Goal: Task Accomplishment & Management: Complete application form

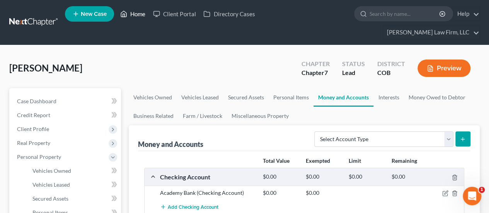
click at [142, 15] on link "Home" at bounding box center [132, 14] width 33 height 14
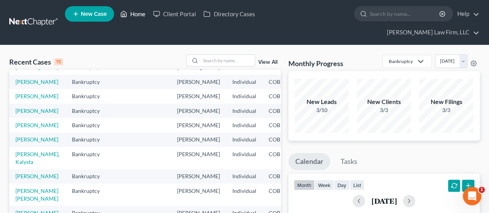
scroll to position [155, 0]
click at [26, 151] on link "[PERSON_NAME], Kalysta" at bounding box center [37, 158] width 44 height 14
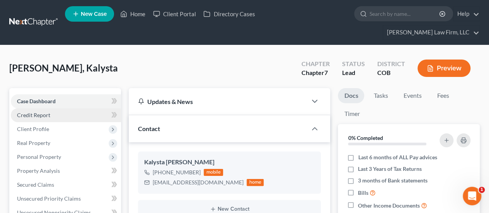
click at [56, 108] on link "Credit Report" at bounding box center [66, 115] width 110 height 14
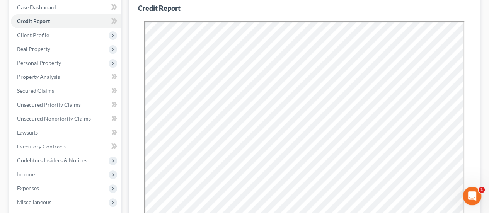
scroll to position [116, 0]
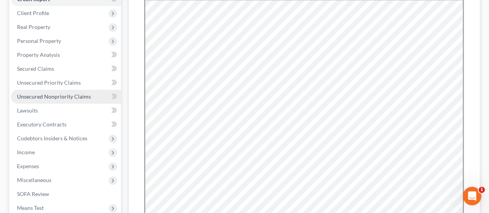
click at [64, 93] on span "Unsecured Nonpriority Claims" at bounding box center [54, 96] width 74 height 7
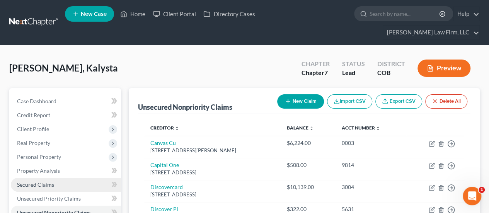
scroll to position [39, 0]
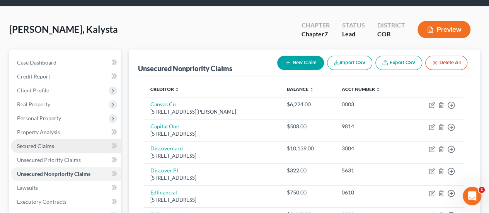
click at [44, 143] on span "Secured Claims" at bounding box center [35, 146] width 37 height 7
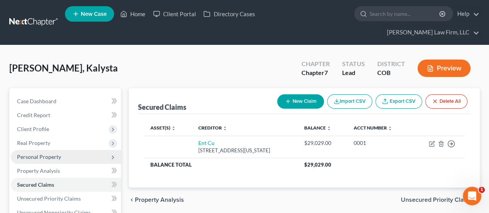
click at [48, 150] on span "Personal Property" at bounding box center [66, 157] width 110 height 14
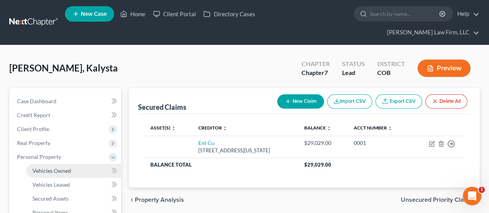
click at [48, 167] on span "Vehicles Owned" at bounding box center [51, 170] width 39 height 7
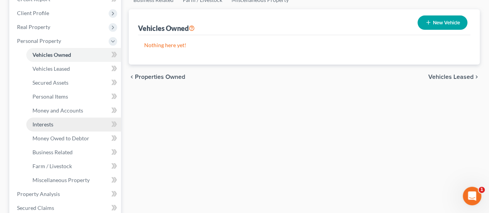
scroll to position [193, 0]
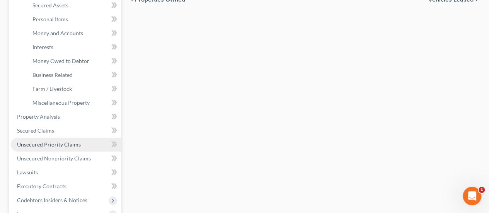
click at [63, 138] on link "Unsecured Priority Claims" at bounding box center [66, 145] width 110 height 14
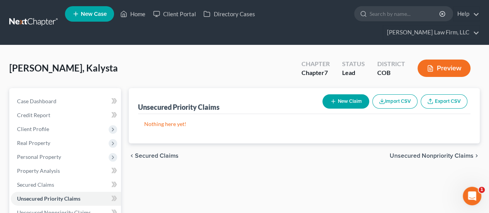
click at [349, 94] on button "New Claim" at bounding box center [345, 101] width 47 height 14
select select "0"
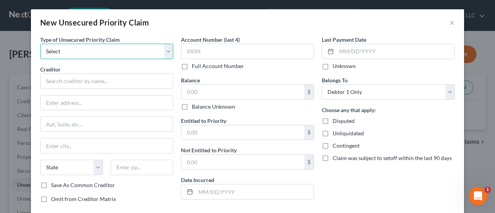
click at [164, 53] on select "Select Taxes & Other Government Units Domestic Support Obligations Extensions o…" at bounding box center [106, 51] width 133 height 15
select select "0"
click at [40, 44] on select "Select Taxes & Other Government Units Domestic Support Obligations Extensions o…" at bounding box center [106, 51] width 133 height 15
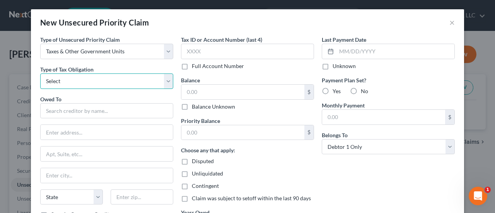
click at [165, 79] on select "Select Federal City State Franchise Tax Board Other" at bounding box center [106, 80] width 133 height 15
select select "0"
click at [40, 73] on select "Select Federal City State Franchise Tax Board Other" at bounding box center [106, 80] width 133 height 15
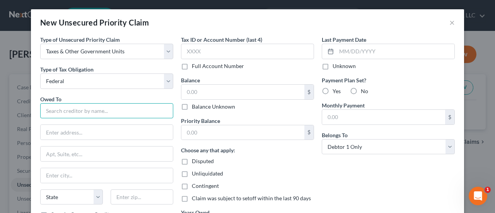
click at [119, 106] on input "text" at bounding box center [106, 110] width 133 height 15
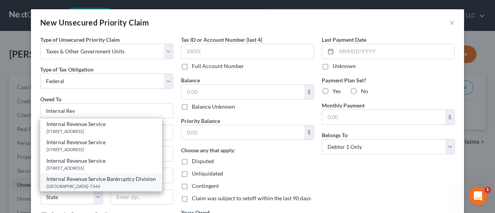
click at [98, 184] on div "[GEOGRAPHIC_DATA]-7346" at bounding box center [100, 186] width 109 height 7
type input "Internal Revenue Service Bankruptcy Division"
type input "PO BOX 7346"
type input "[GEOGRAPHIC_DATA]"
select select "39"
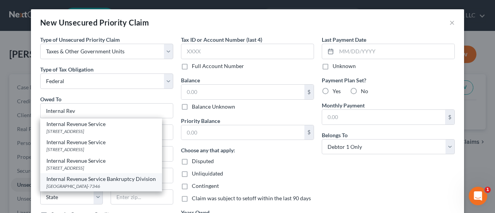
type input "19101-7346"
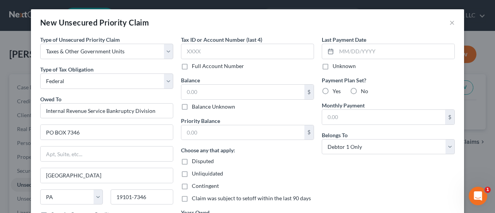
click at [192, 105] on label "Balance Unknown" at bounding box center [213, 107] width 43 height 8
click at [195, 105] on input "Balance Unknown" at bounding box center [197, 105] width 5 height 5
checkbox input "true"
type input "0.00"
click at [360, 91] on label "No" at bounding box center [363, 91] width 7 height 8
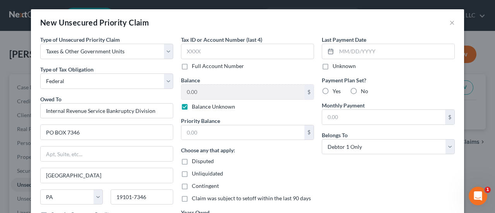
click at [364, 91] on input "No" at bounding box center [366, 89] width 5 height 5
radio input "true"
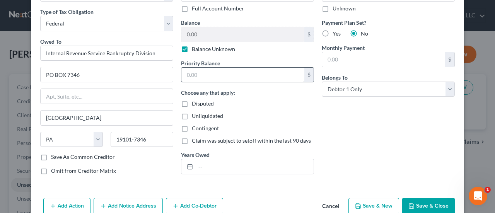
scroll to position [73, 0]
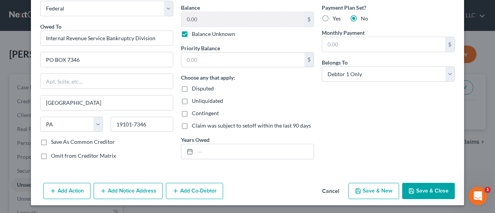
click at [139, 189] on button "Add Notice Address" at bounding box center [128, 191] width 69 height 16
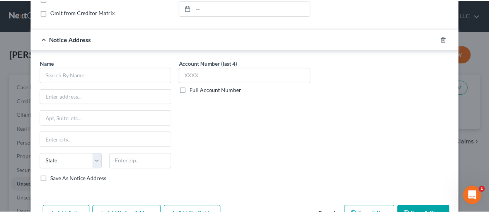
scroll to position [227, 0]
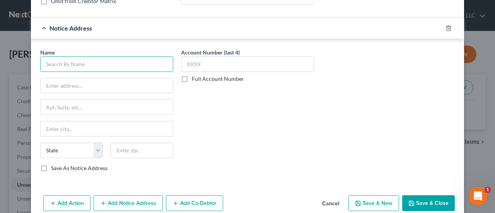
click at [63, 60] on input "text" at bounding box center [106, 63] width 133 height 15
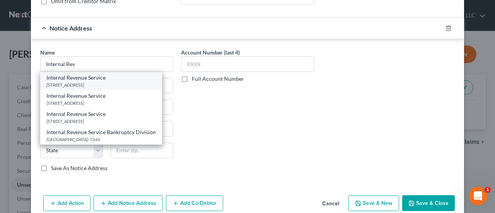
click at [74, 85] on div "[STREET_ADDRESS]" at bounding box center [100, 85] width 109 height 7
type input "Internal Revenue Service"
type input "1999 [GEOGRAPHIC_DATA]"
type input "[GEOGRAPHIC_DATA]"
select select "5"
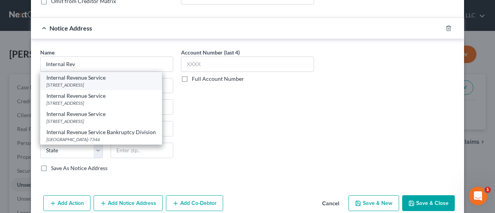
type input "80202"
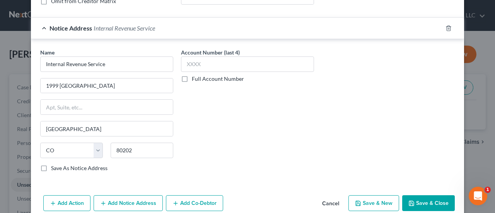
click at [415, 198] on button "Save & Close" at bounding box center [428, 203] width 53 height 16
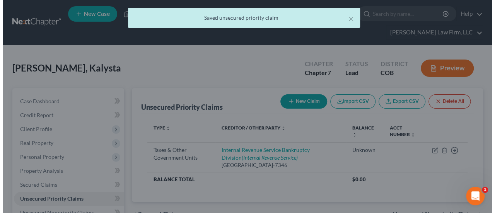
scroll to position [0, 0]
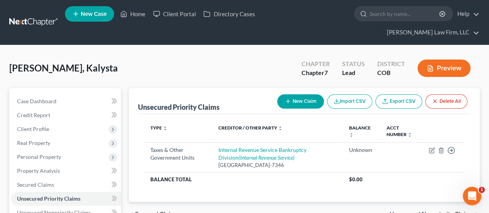
click at [302, 94] on button "New Claim" at bounding box center [300, 101] width 47 height 14
select select "0"
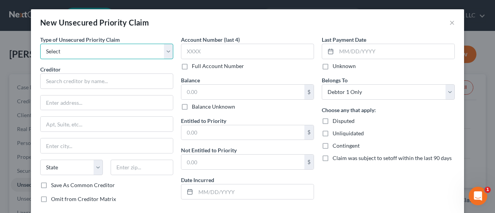
click at [163, 48] on select "Select Taxes & Other Government Units Domestic Support Obligations Extensions o…" at bounding box center [106, 51] width 133 height 15
select select "0"
click at [40, 44] on select "Select Taxes & Other Government Units Domestic Support Obligations Extensions o…" at bounding box center [106, 51] width 133 height 15
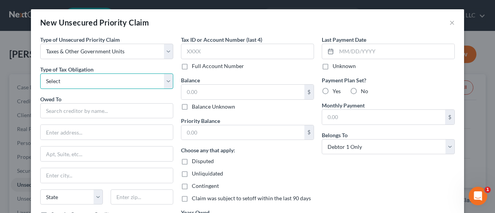
click at [80, 80] on select "Select Federal City State Franchise Tax Board Other" at bounding box center [106, 80] width 133 height 15
select select "2"
click at [40, 73] on select "Select Federal City State Franchise Tax Board Other" at bounding box center [106, 80] width 133 height 15
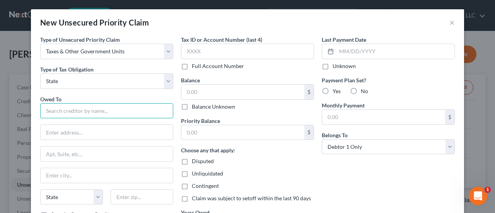
click at [73, 114] on input "text" at bounding box center [106, 110] width 133 height 15
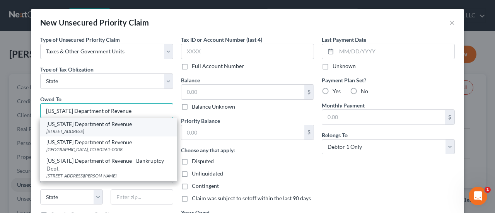
type input "[US_STATE] Department of Revenue"
click at [119, 126] on div "[US_STATE] Department of Revenue" at bounding box center [108, 124] width 124 height 8
type input "PO Box 17087"
type input "[GEOGRAPHIC_DATA]"
select select "5"
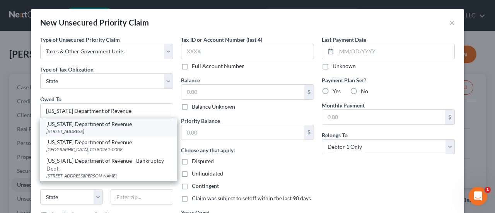
type input "80217-0087"
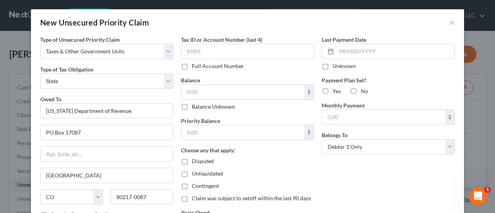
click at [192, 105] on label "Balance Unknown" at bounding box center [213, 107] width 43 height 8
click at [195, 105] on input "Balance Unknown" at bounding box center [197, 105] width 5 height 5
checkbox input "true"
type input "0.00"
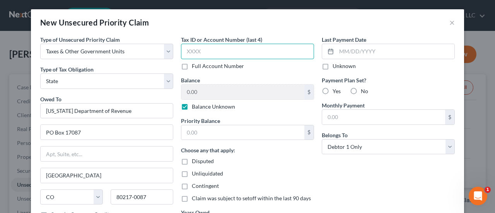
click at [225, 54] on input "text" at bounding box center [247, 51] width 133 height 15
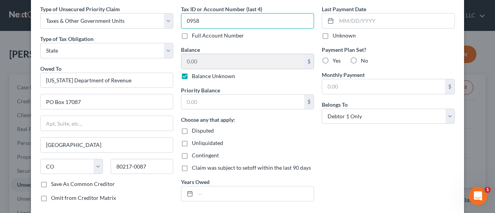
scroll to position [73, 0]
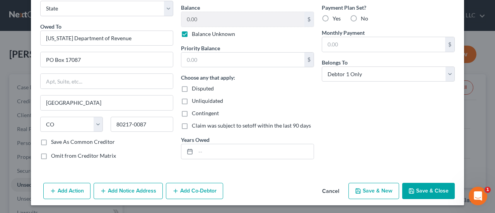
type input "0958"
click at [416, 185] on button "Save & Close" at bounding box center [428, 191] width 53 height 16
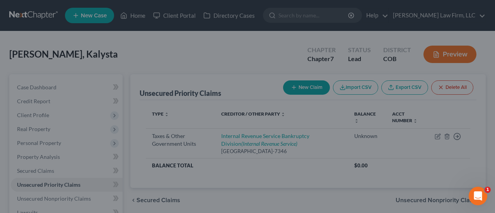
type input "0.00"
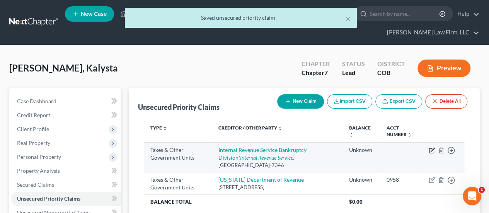
click at [432, 148] on icon "button" at bounding box center [431, 149] width 3 height 3
select select "0"
select select "39"
select select "0"
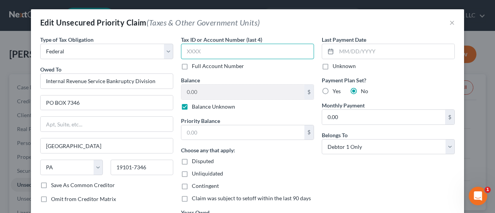
drag, startPoint x: 192, startPoint y: 55, endPoint x: 192, endPoint y: 51, distance: 3.9
click at [192, 53] on input "text" at bounding box center [247, 51] width 133 height 15
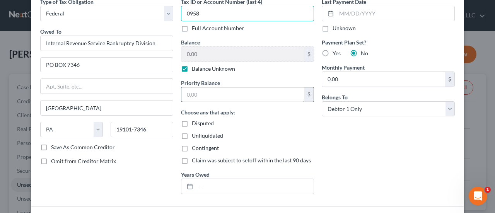
scroll to position [116, 0]
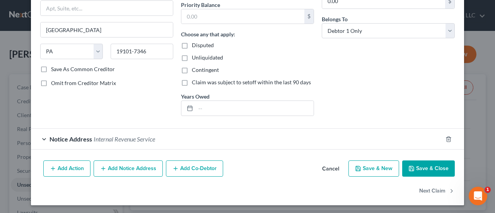
type input "0958"
click at [137, 144] on div "Notice Address Internal Revenue Service" at bounding box center [236, 139] width 411 height 20
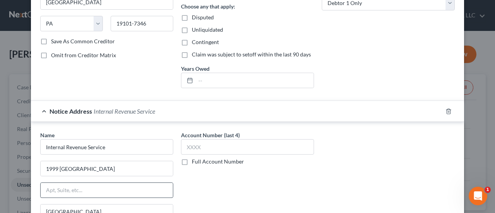
scroll to position [193, 0]
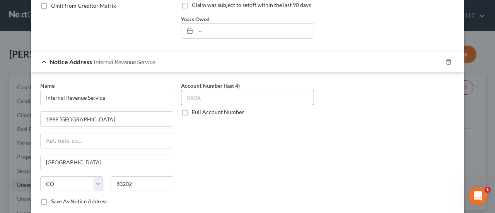
click at [192, 93] on input "text" at bounding box center [247, 97] width 133 height 15
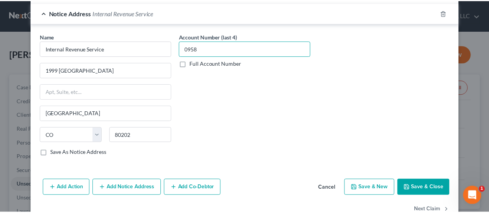
scroll to position [260, 0]
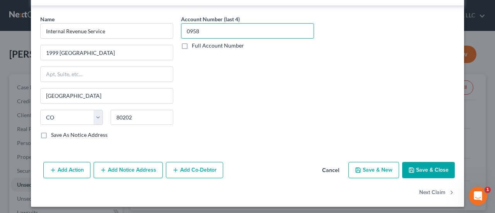
type input "0958"
click at [410, 167] on icon "button" at bounding box center [411, 170] width 6 height 6
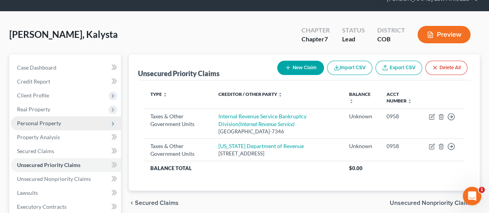
scroll to position [0, 0]
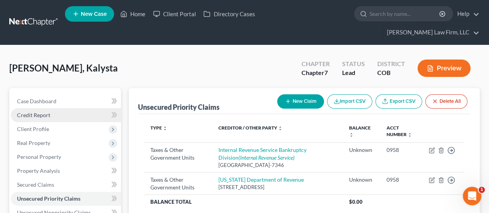
click at [65, 108] on link "Credit Report" at bounding box center [66, 115] width 110 height 14
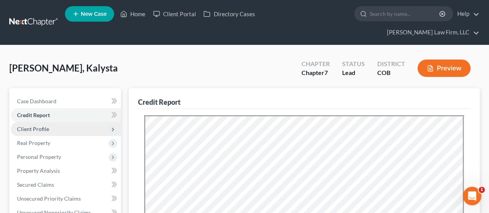
click at [61, 122] on span "Client Profile" at bounding box center [66, 129] width 110 height 14
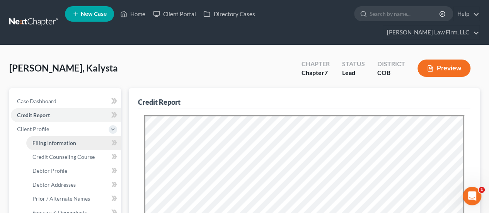
click at [61, 136] on link "Filing Information" at bounding box center [73, 143] width 95 height 14
select select "1"
select select "0"
select select "11"
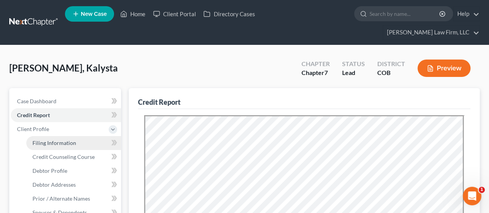
select select "2"
select select "5"
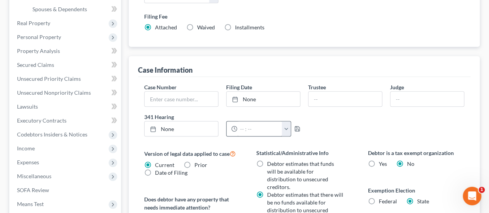
scroll to position [232, 0]
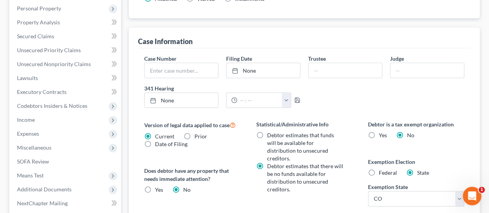
radio input "true"
radio input "false"
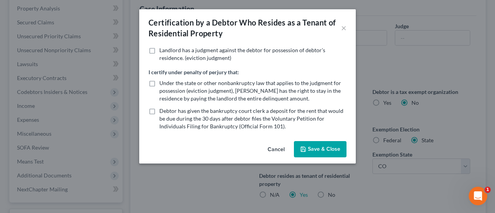
click at [323, 149] on button "Save & Close" at bounding box center [320, 149] width 53 height 16
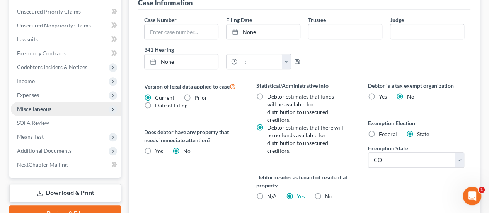
scroll to position [116, 0]
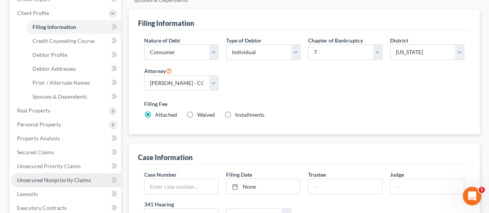
click at [50, 177] on span "Unsecured Nonpriority Claims" at bounding box center [54, 180] width 74 height 7
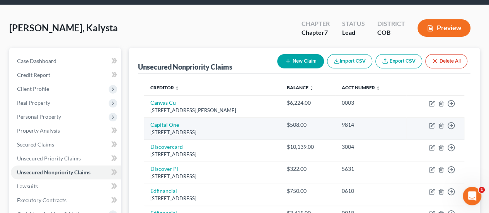
scroll to position [39, 0]
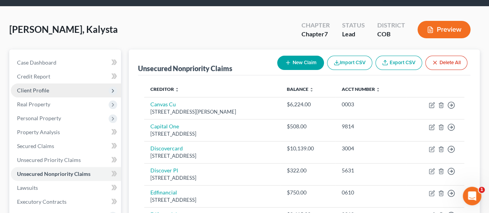
click at [46, 87] on span "Client Profile" at bounding box center [33, 90] width 32 height 7
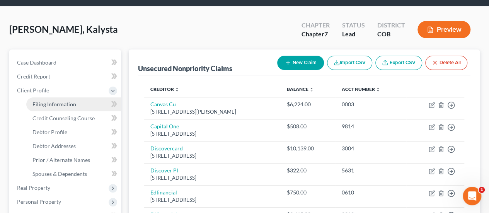
click at [87, 97] on link "Filing Information" at bounding box center [73, 104] width 95 height 14
select select "1"
select select "0"
select select "11"
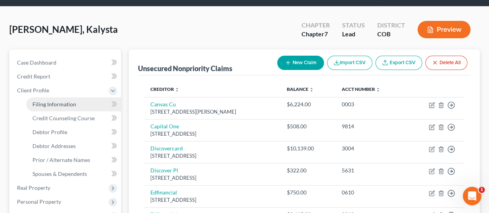
select select "2"
select select "5"
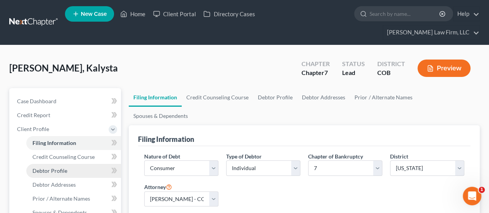
click at [60, 164] on link "Debtor Profile" at bounding box center [73, 171] width 95 height 14
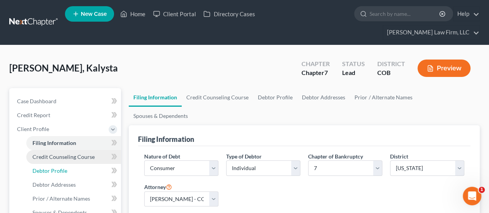
select select "0"
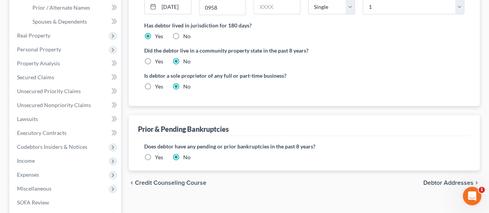
scroll to position [270, 0]
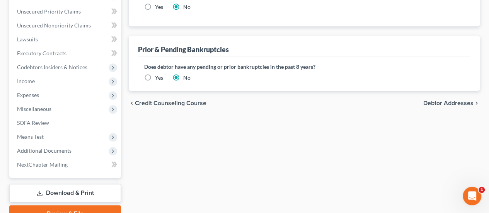
drag, startPoint x: 430, startPoint y: 66, endPoint x: 415, endPoint y: 75, distance: 17.0
click at [430, 100] on span "Debtor Addresses" at bounding box center [448, 103] width 50 height 6
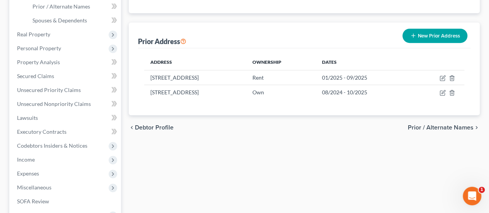
scroll to position [270, 0]
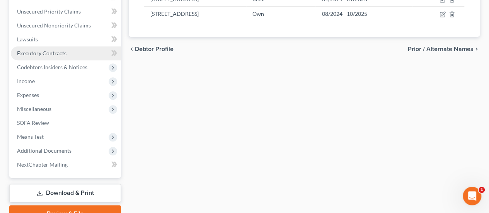
click at [51, 50] on span "Executory Contracts" at bounding box center [41, 53] width 49 height 7
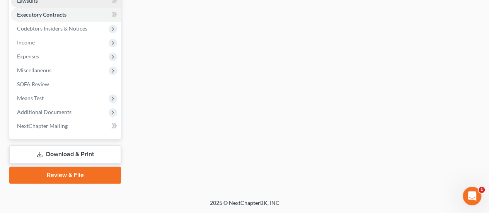
click at [51, 36] on ul "Case Dashboard Payments Invoices Payments Payments Credit Report Client Profile" at bounding box center [66, 1] width 110 height 264
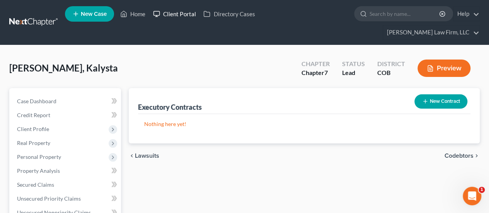
click at [165, 17] on link "Client Portal" at bounding box center [174, 14] width 50 height 14
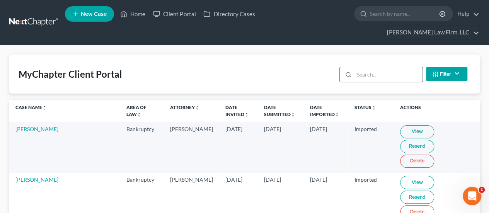
click at [360, 67] on input "search" at bounding box center [388, 74] width 68 height 15
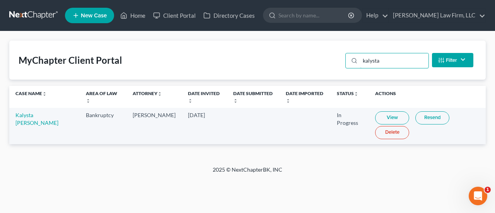
type input "kalysta"
click at [376, 117] on link "View" at bounding box center [392, 117] width 34 height 13
